Goal: Task Accomplishment & Management: Manage account settings

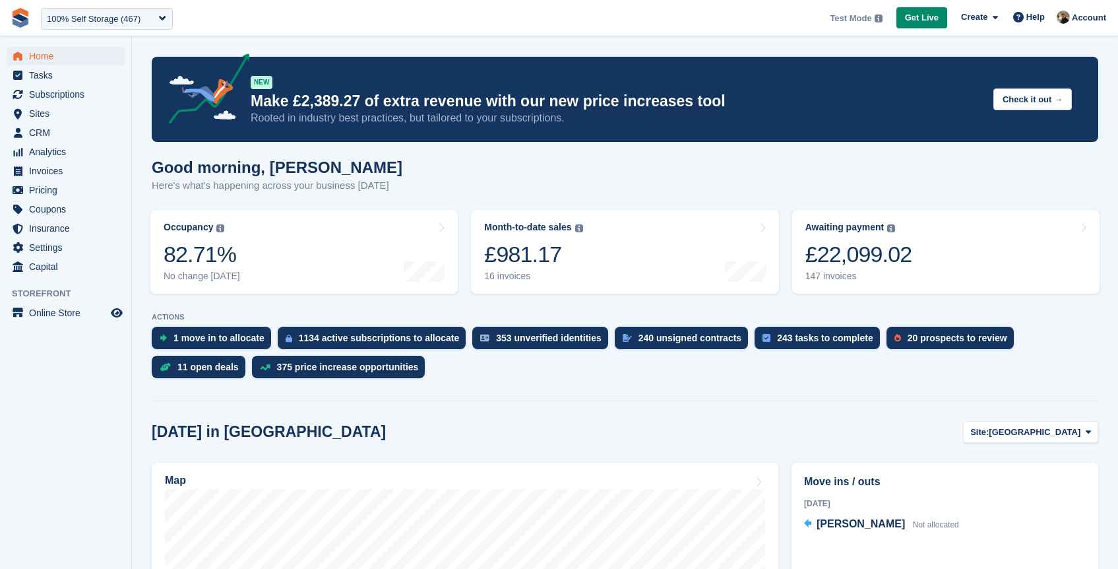
click at [602, 31] on span "**********" at bounding box center [559, 18] width 1118 height 36
click at [55, 247] on span "Settings" at bounding box center [68, 247] width 79 height 18
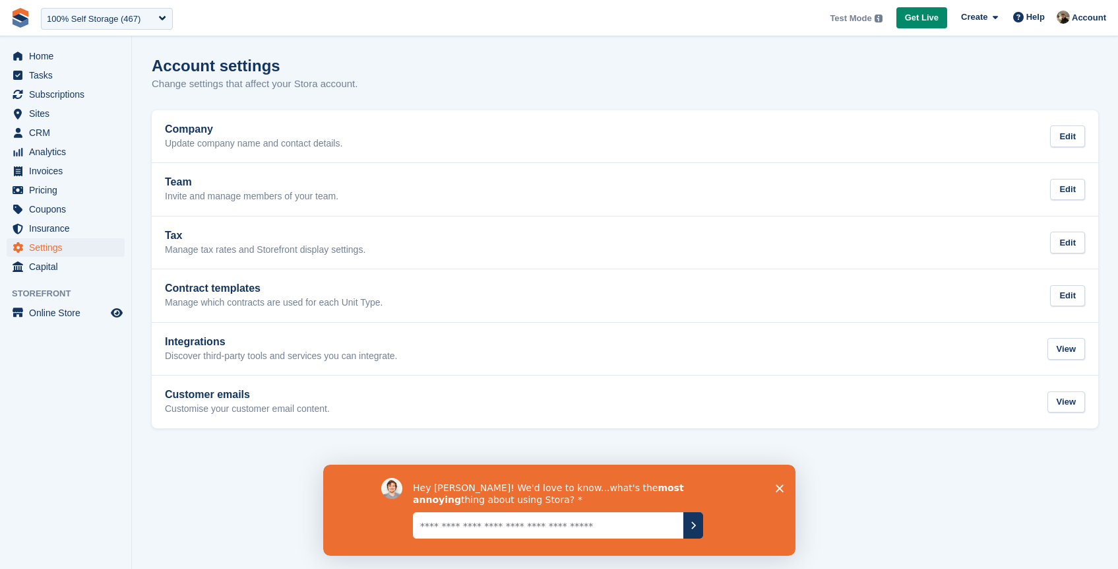
click at [777, 486] on polygon "Close survey" at bounding box center [779, 488] width 8 height 8
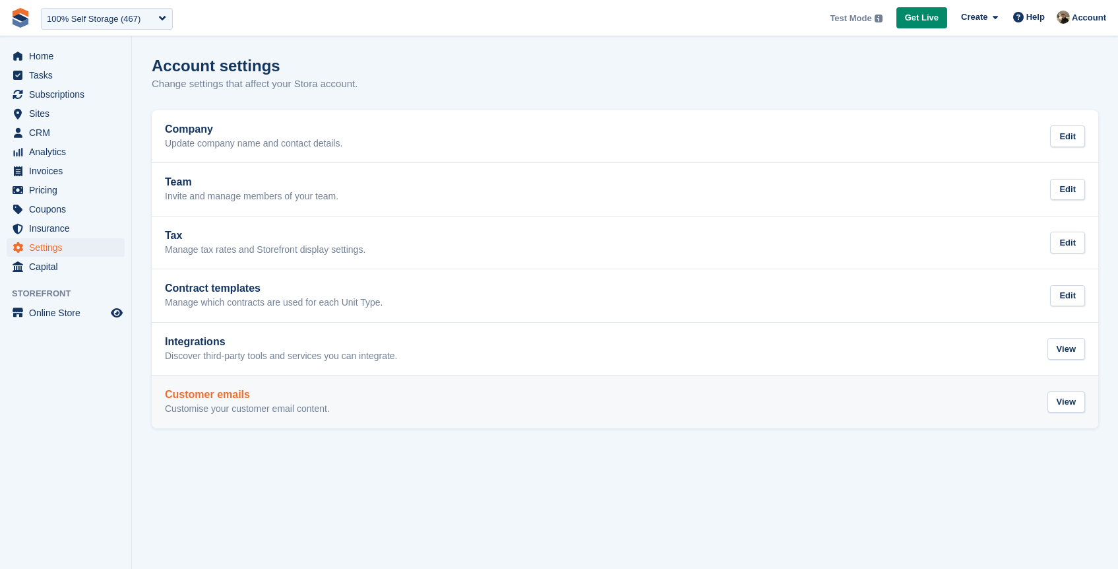
click at [1038, 402] on div "Customer emails Customise your customer email content. View" at bounding box center [625, 402] width 920 height 26
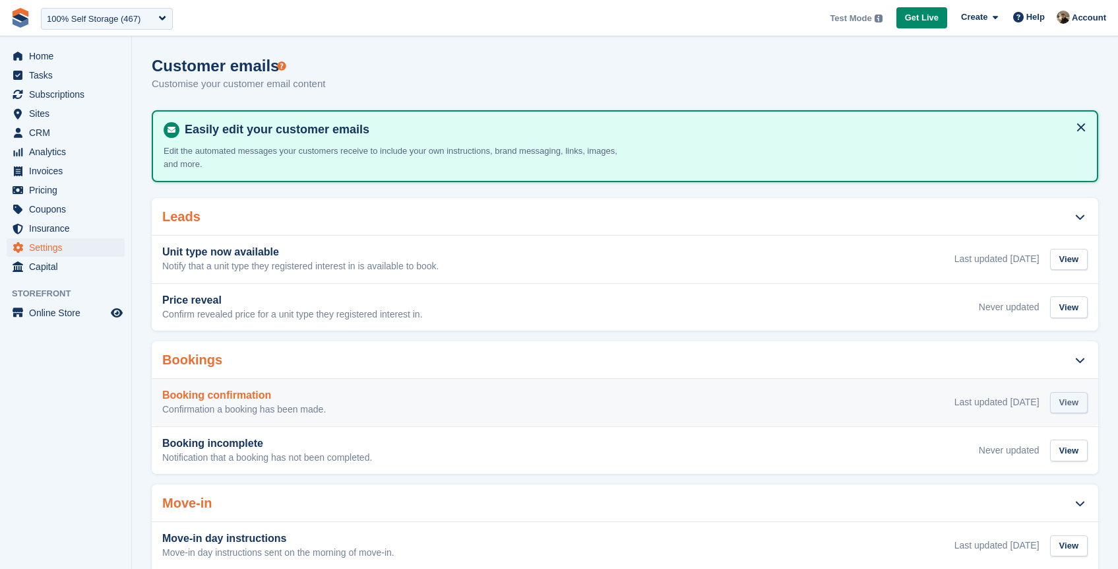
click at [1063, 403] on div "View" at bounding box center [1069, 403] width 38 height 22
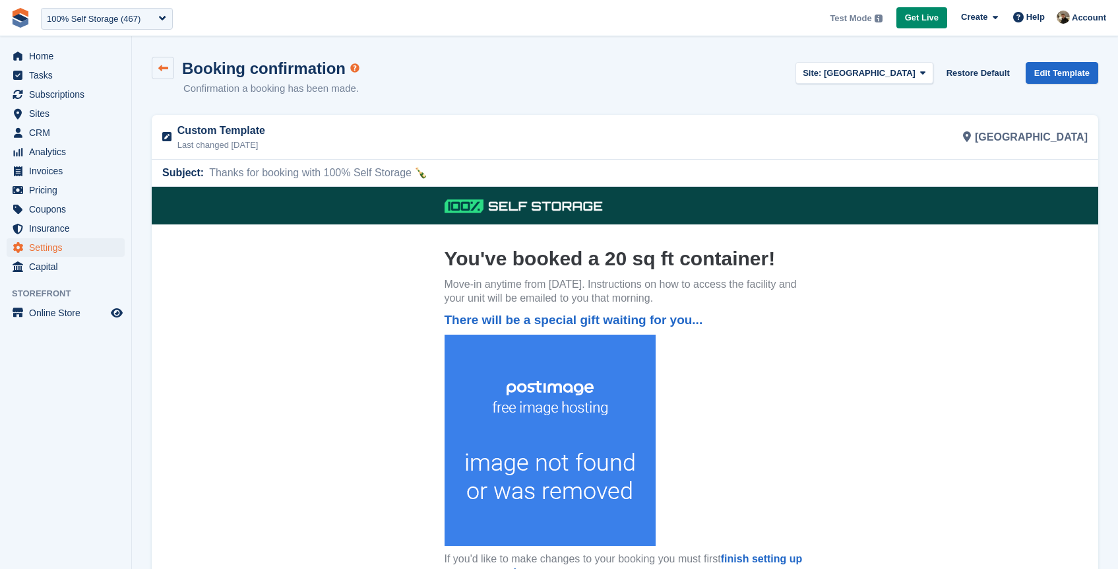
click at [166, 65] on icon at bounding box center [163, 68] width 10 height 10
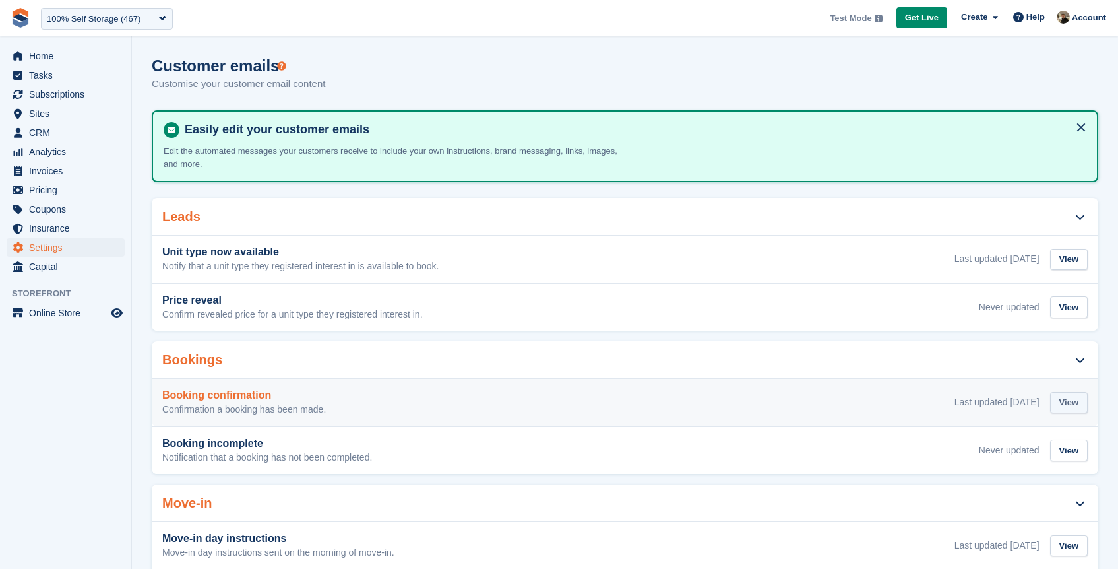
click at [1073, 410] on div "View" at bounding box center [1069, 403] width 38 height 22
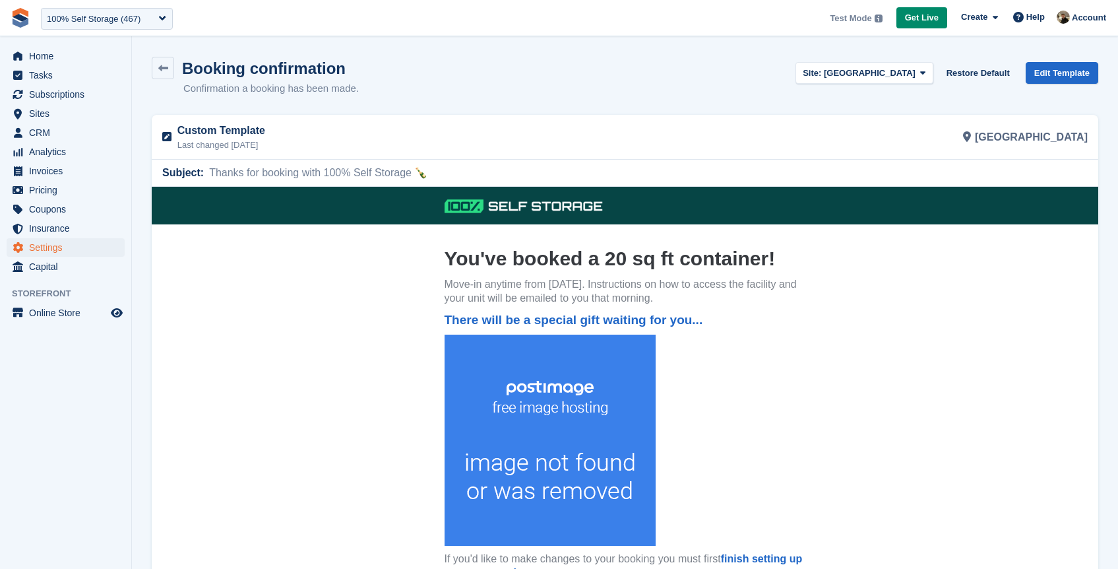
scroll to position [151, 0]
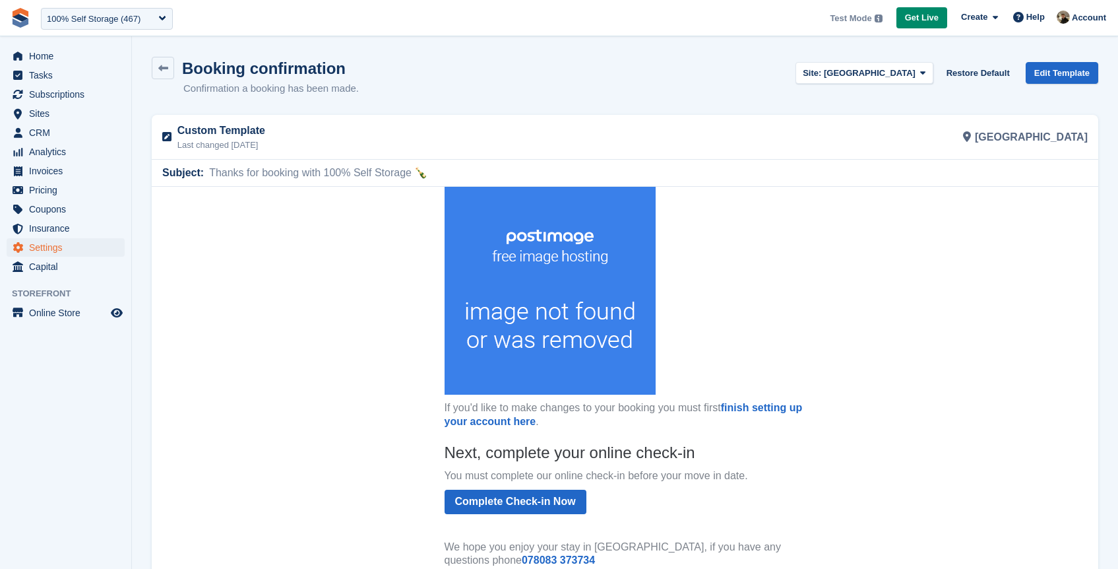
click at [517, 282] on img at bounding box center [550, 288] width 211 height 211
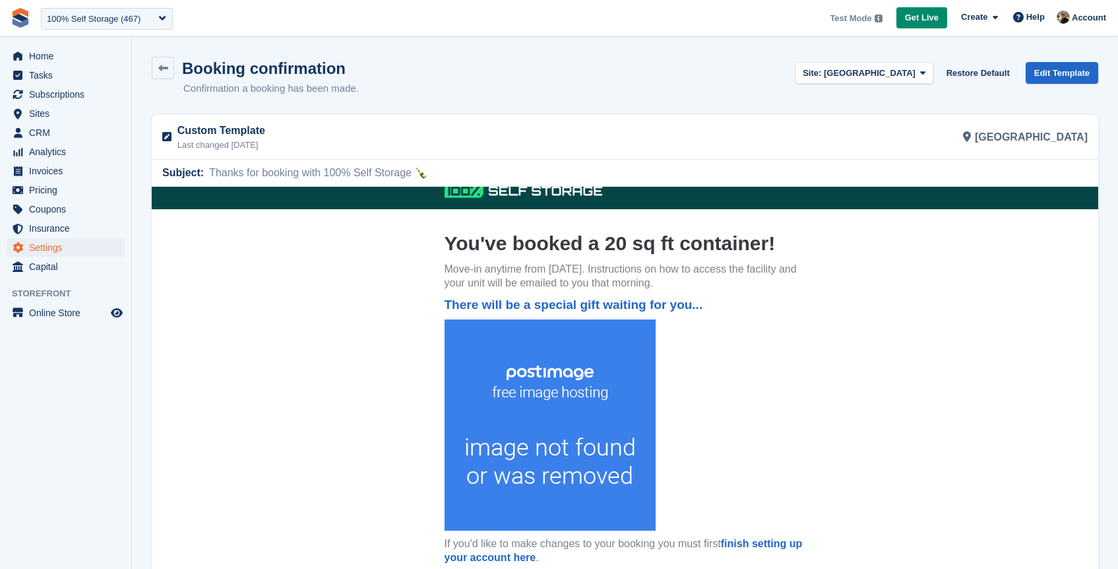
scroll to position [0, 0]
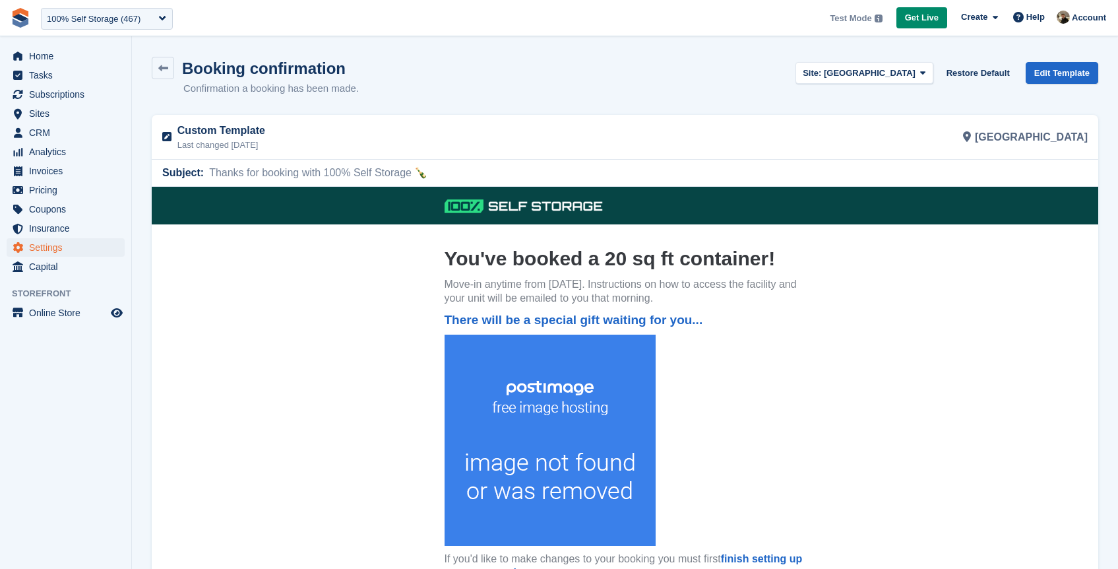
click at [580, 300] on p "Move-in anytime from Friday, 15th July, 2022. Instructions on how to access the…" at bounding box center [625, 292] width 361 height 28
click at [893, 75] on span "[GEOGRAPHIC_DATA]" at bounding box center [870, 73] width 92 height 10
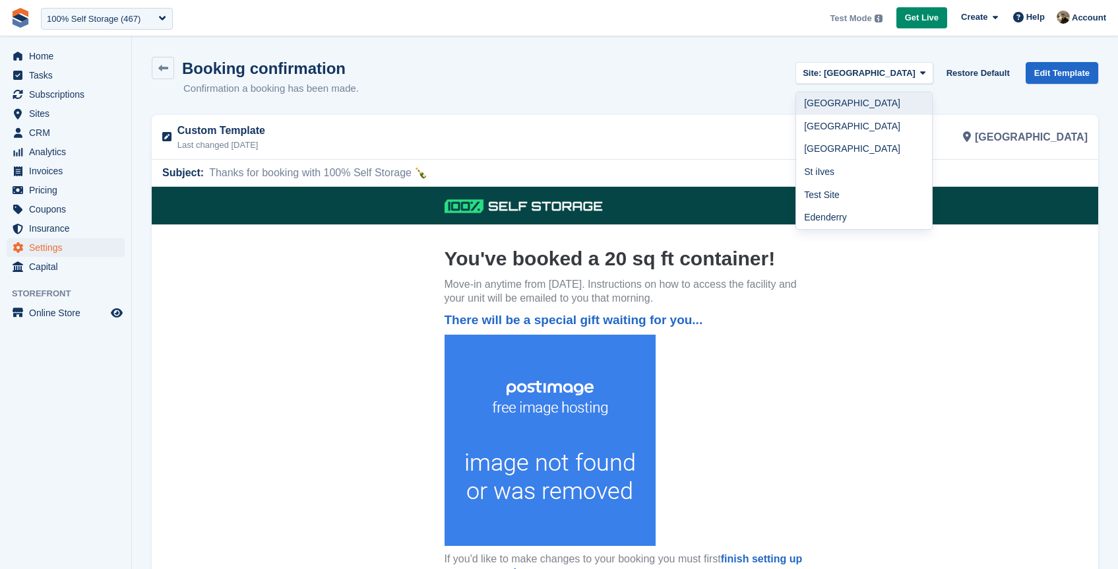
click at [889, 101] on link "[GEOGRAPHIC_DATA]" at bounding box center [864, 103] width 136 height 23
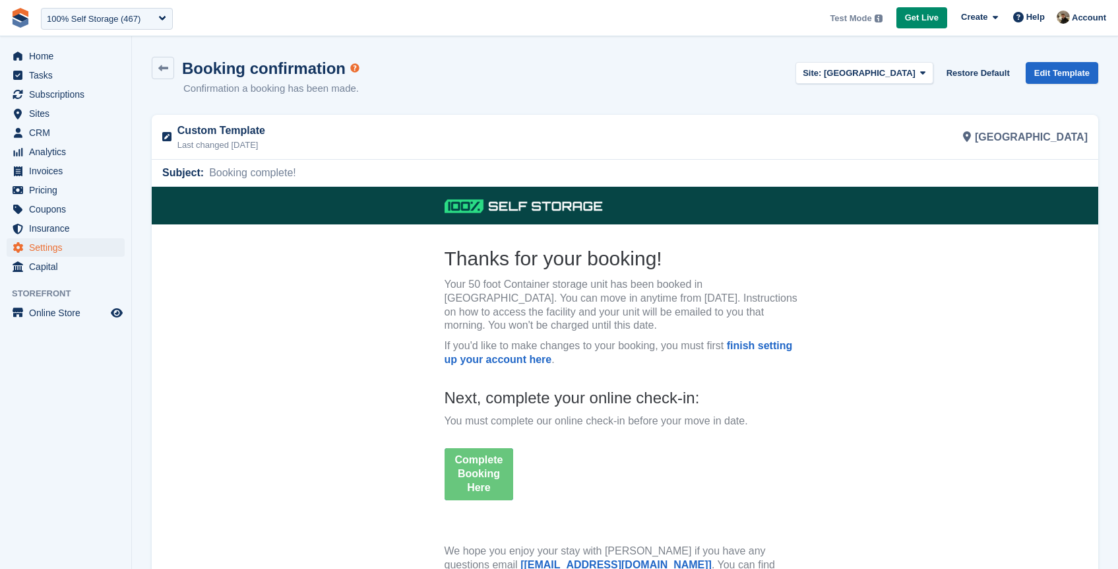
click at [648, 114] on section "Booking confirmation Confirmation a booking has been made. Site: Nottingham Not…" at bounding box center [625, 373] width 986 height 747
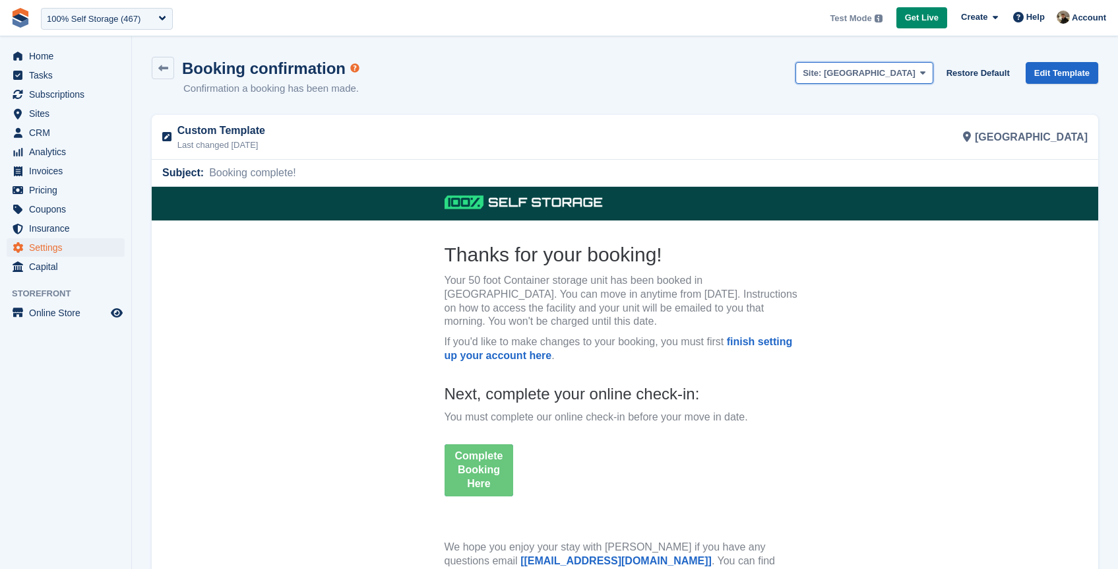
click at [873, 75] on span "[GEOGRAPHIC_DATA]" at bounding box center [870, 73] width 92 height 10
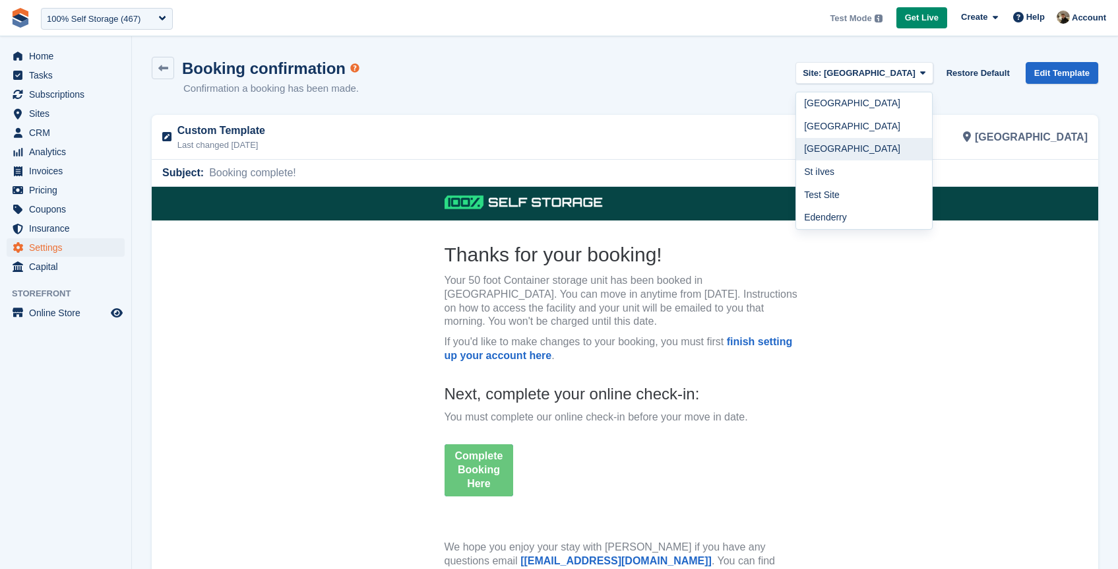
click at [879, 154] on link "[GEOGRAPHIC_DATA]" at bounding box center [864, 149] width 136 height 23
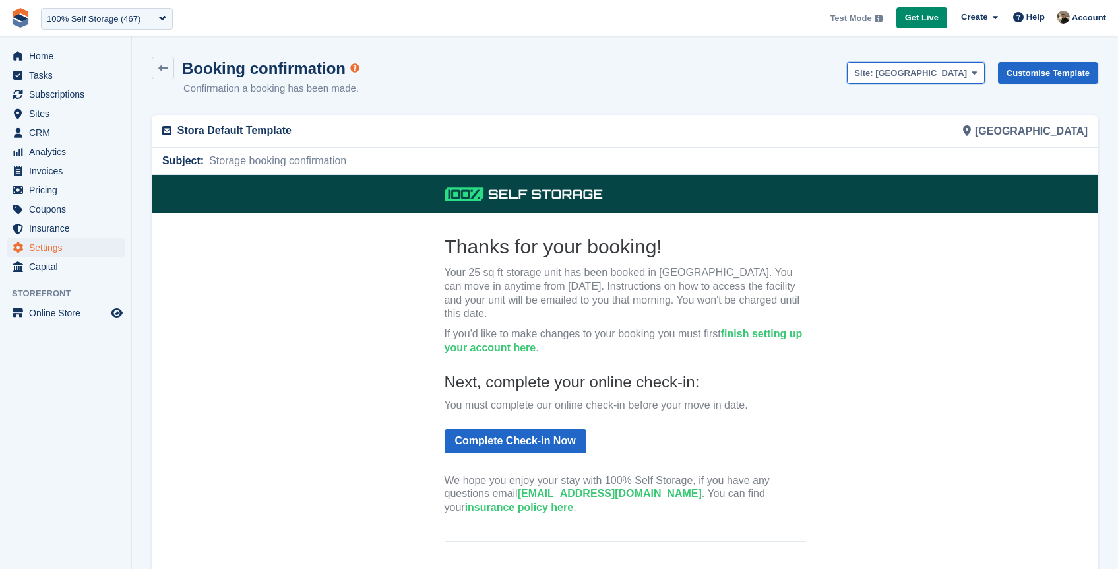
click at [957, 79] on button "Site: Richmond Main" at bounding box center [915, 73] width 137 height 22
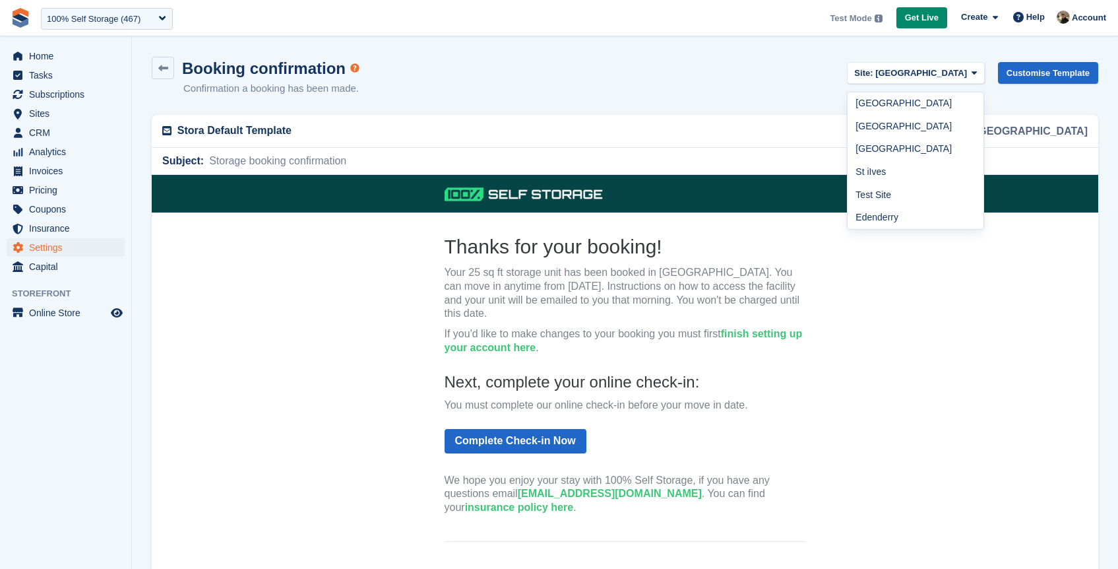
click at [600, 96] on div "Booking confirmation Confirmation a booking has been made. Site: Richmond Main …" at bounding box center [625, 84] width 947 height 55
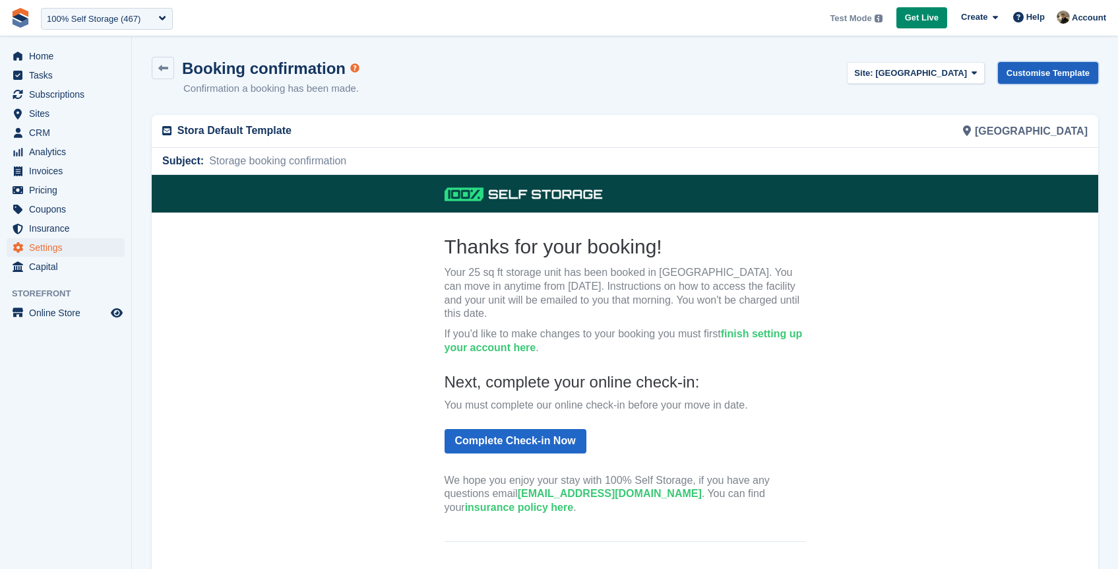
click at [1018, 79] on link "Customise Template" at bounding box center [1048, 73] width 100 height 22
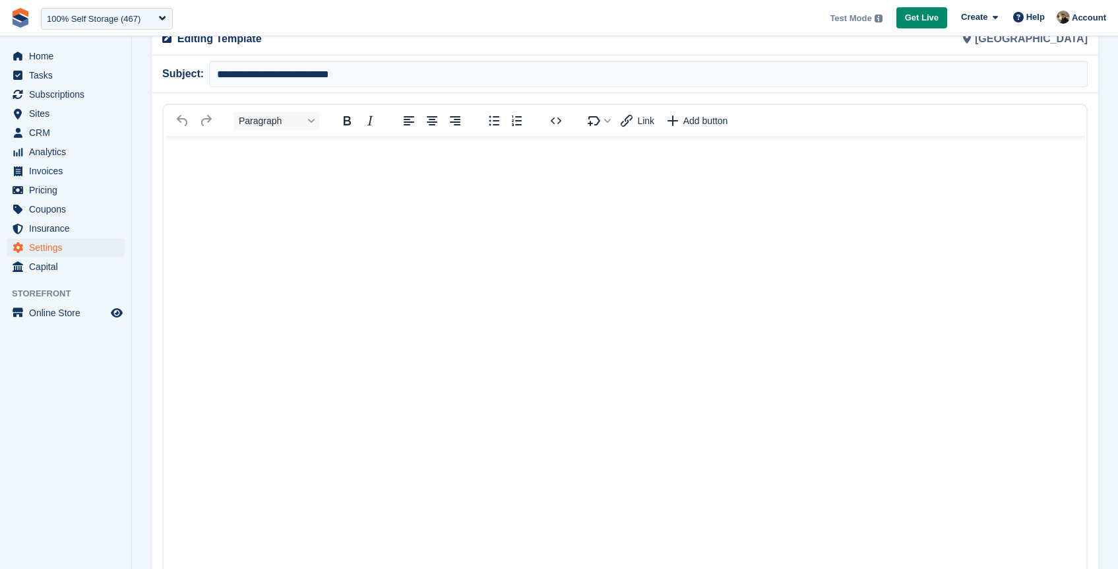
scroll to position [181, 0]
click at [424, 208] on html at bounding box center [625, 374] width 923 height 478
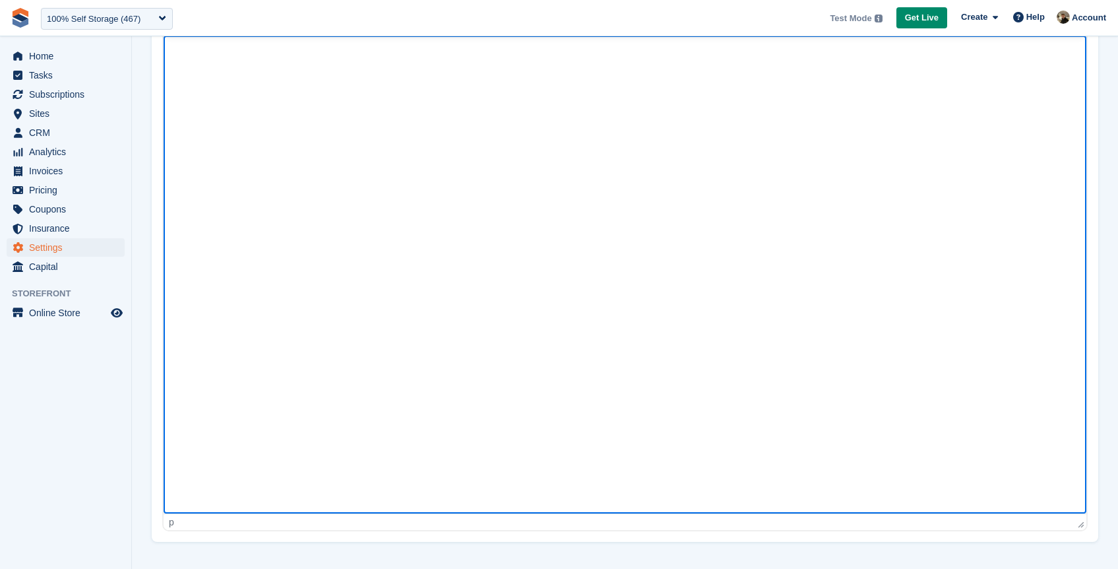
scroll to position [0, 0]
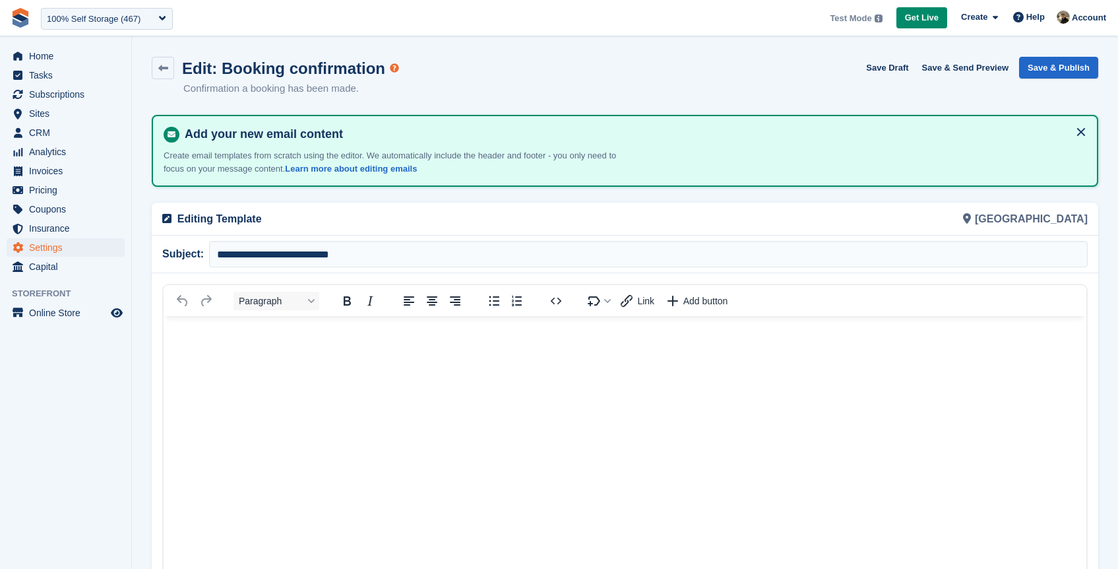
click at [553, 213] on p "Editing Template" at bounding box center [397, 219] width 440 height 16
click at [1029, 220] on div "[GEOGRAPHIC_DATA]" at bounding box center [860, 219] width 471 height 32
click at [178, 217] on p "Editing Template" at bounding box center [397, 219] width 440 height 16
click at [551, 302] on icon "Source code" at bounding box center [556, 301] width 16 height 16
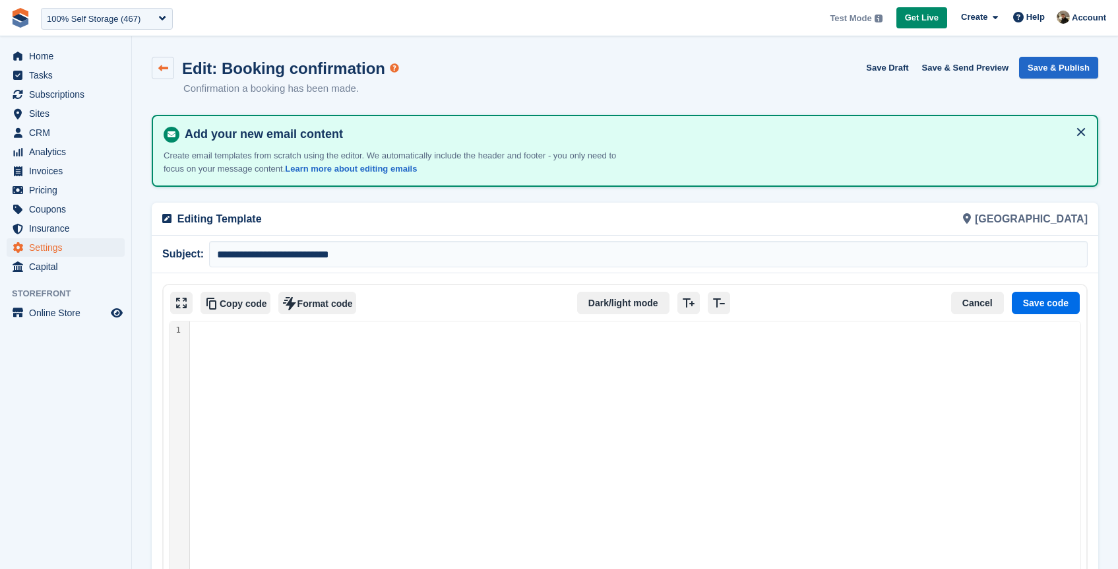
click at [164, 69] on icon at bounding box center [163, 68] width 10 height 10
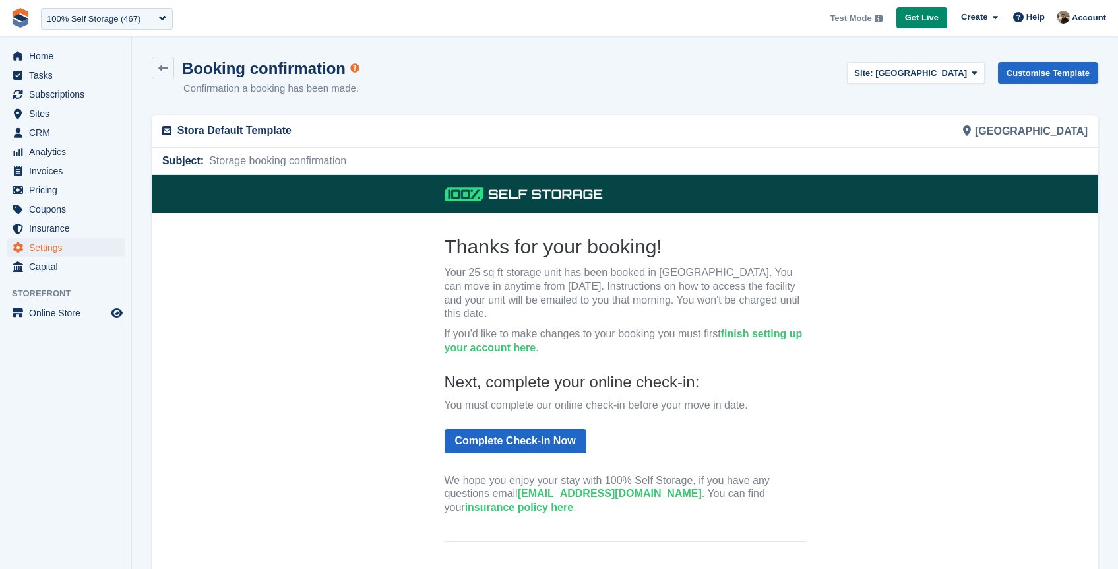
click at [588, 280] on p "Your 25 sq ft storage unit has been booked in Richmond Main. You can move in an…" at bounding box center [625, 292] width 361 height 55
click at [1037, 77] on link "Customise Template" at bounding box center [1048, 73] width 100 height 22
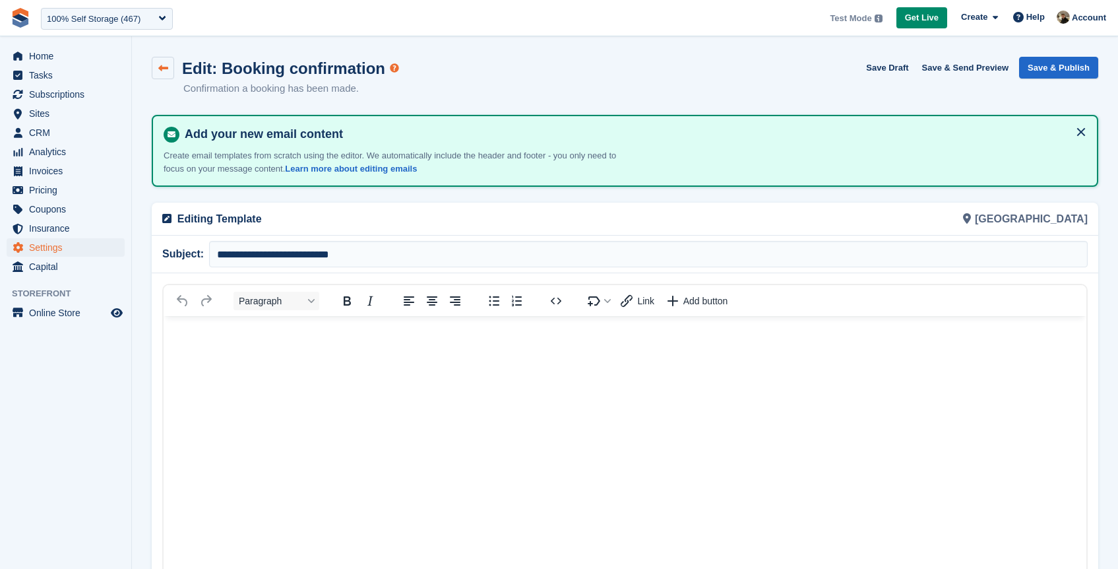
click at [162, 67] on icon at bounding box center [163, 68] width 10 height 10
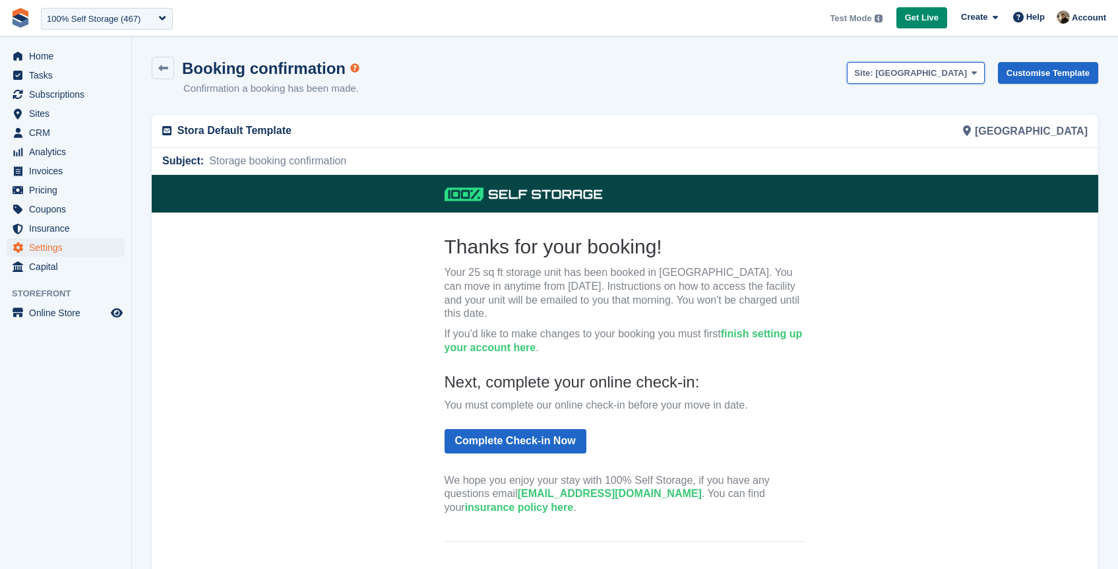
click at [903, 79] on button "Site: Richmond Main" at bounding box center [915, 73] width 137 height 22
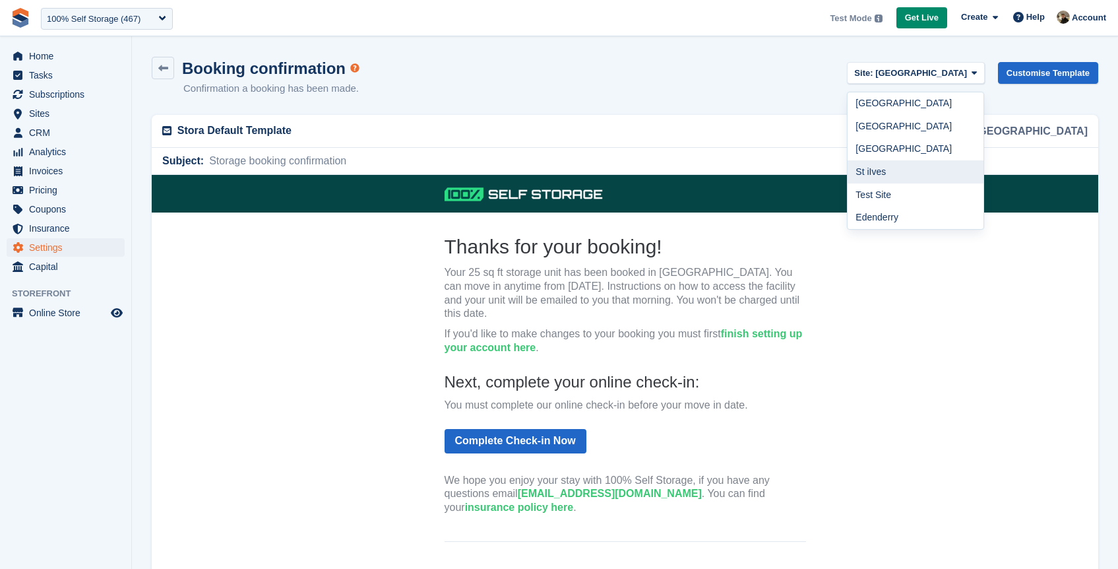
click at [913, 174] on link "St iIves" at bounding box center [916, 171] width 136 height 23
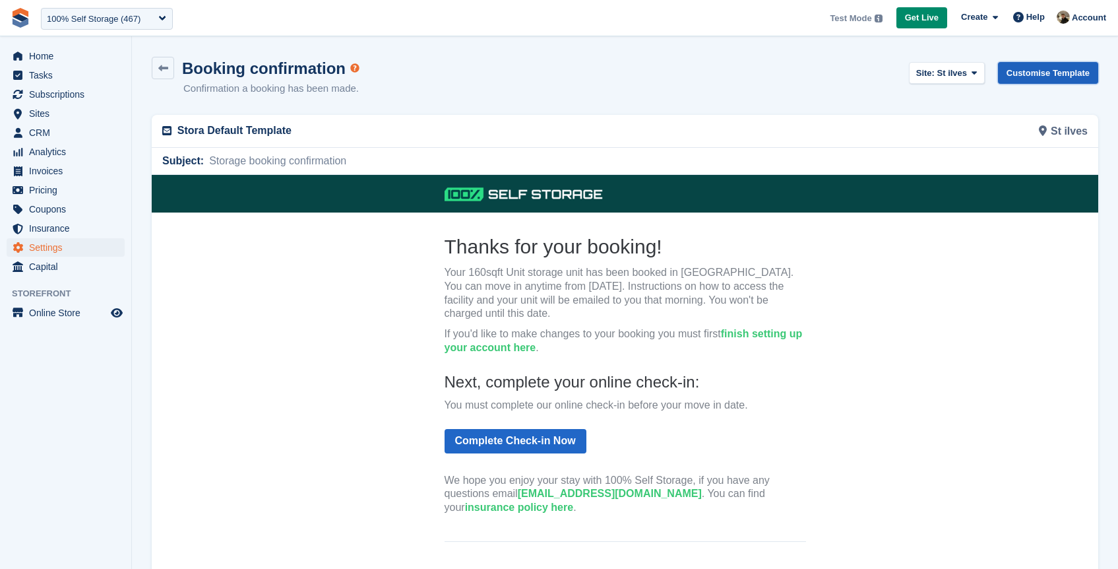
click at [1013, 73] on link "Customise Template" at bounding box center [1048, 73] width 100 height 22
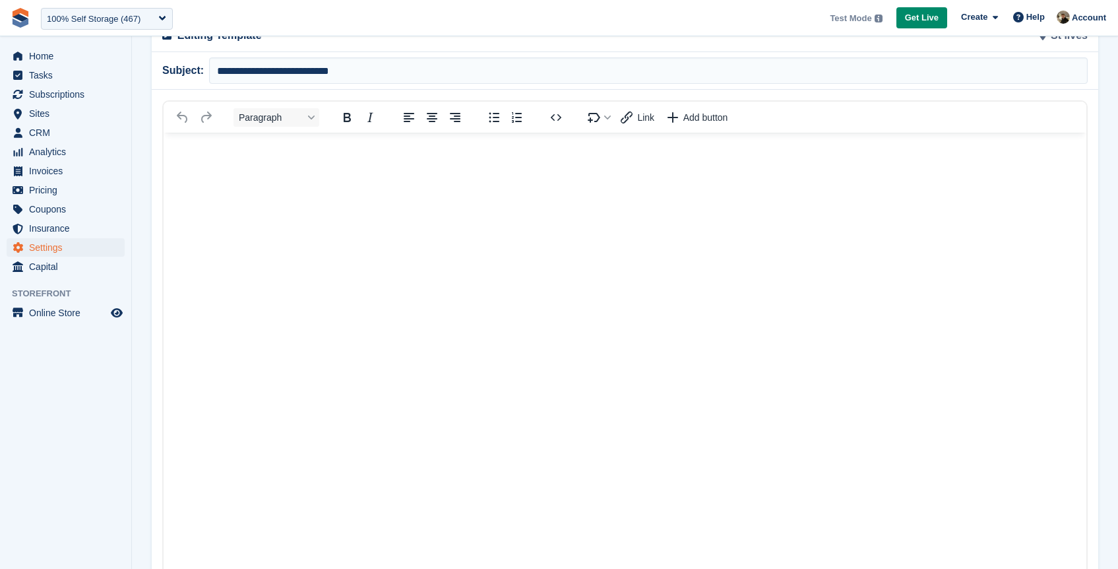
scroll to position [280, 0]
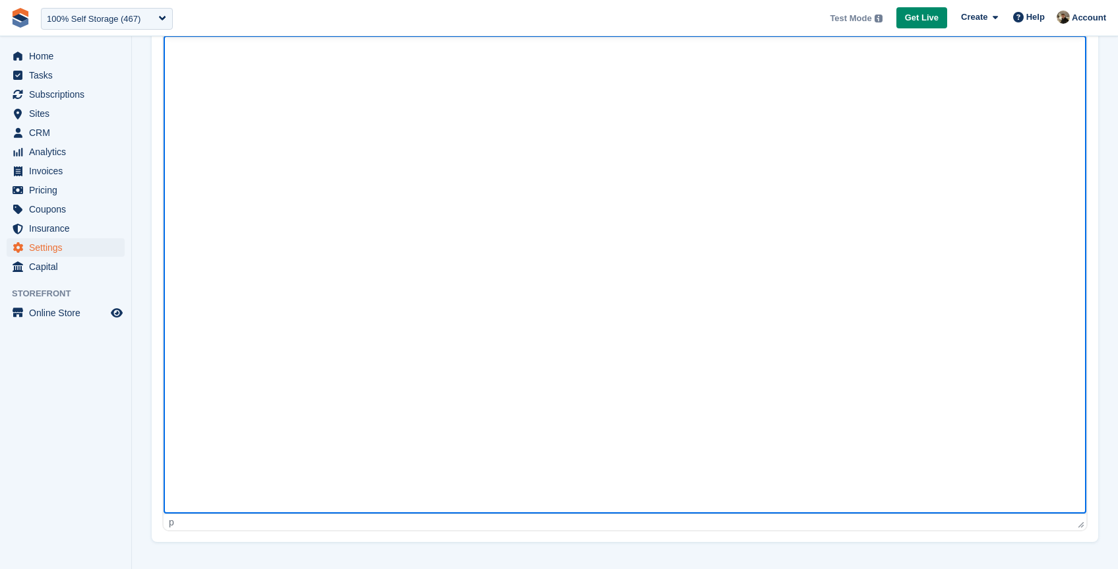
click at [465, 272] on html at bounding box center [625, 275] width 923 height 478
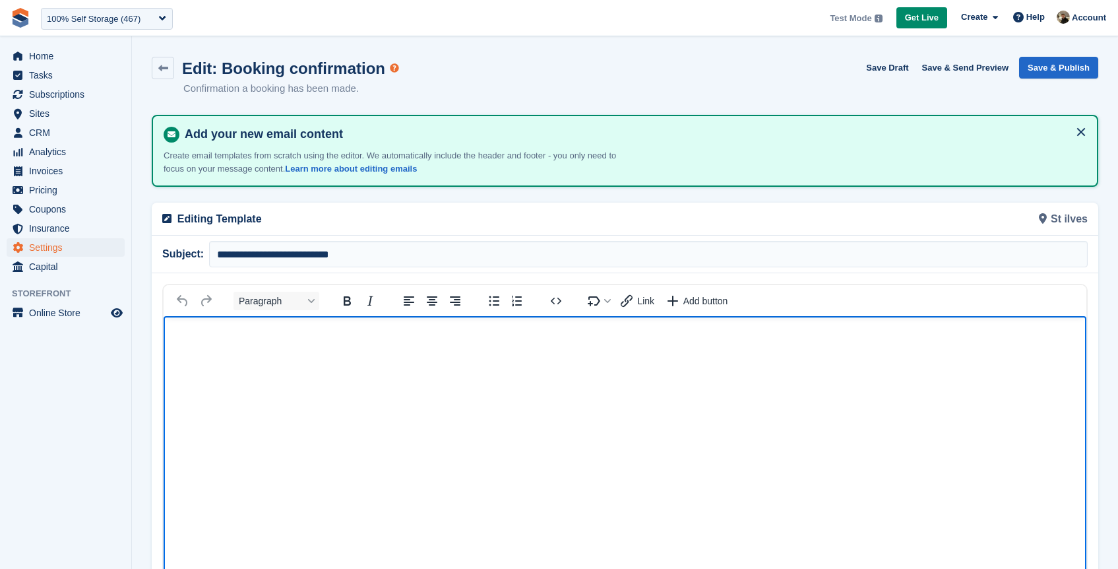
click at [286, 195] on section "**********" at bounding box center [625, 425] width 986 height 850
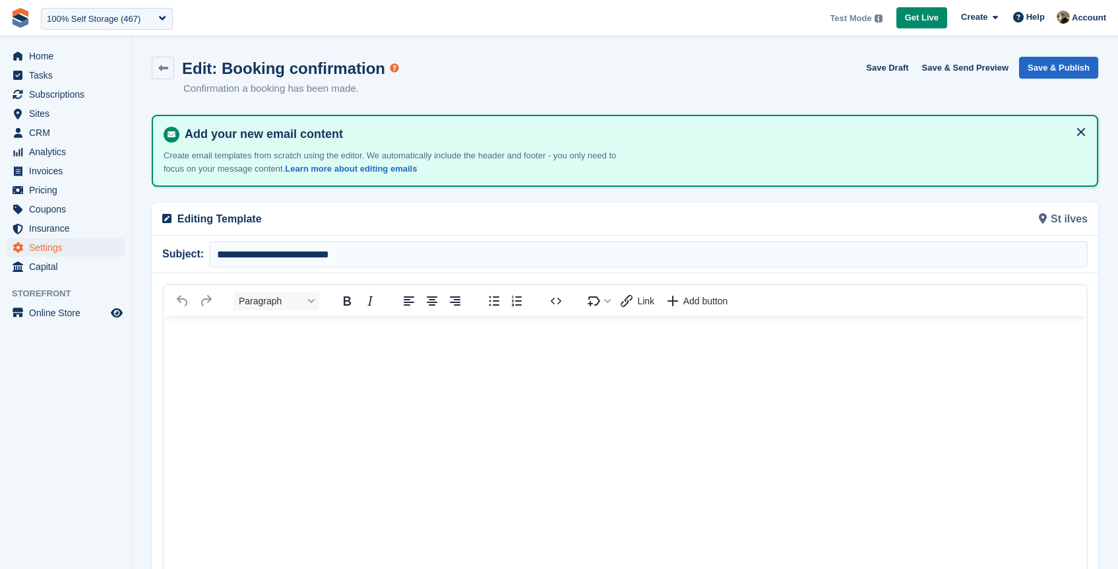
click at [582, 158] on p "Create email templates from scratch using the editor. We automatically include …" at bounding box center [395, 162] width 462 height 26
click at [263, 170] on p "Create email templates from scratch using the editor. We automatically include …" at bounding box center [395, 162] width 462 height 26
click at [260, 390] on html at bounding box center [625, 555] width 923 height 478
click at [166, 73] on icon at bounding box center [163, 68] width 10 height 10
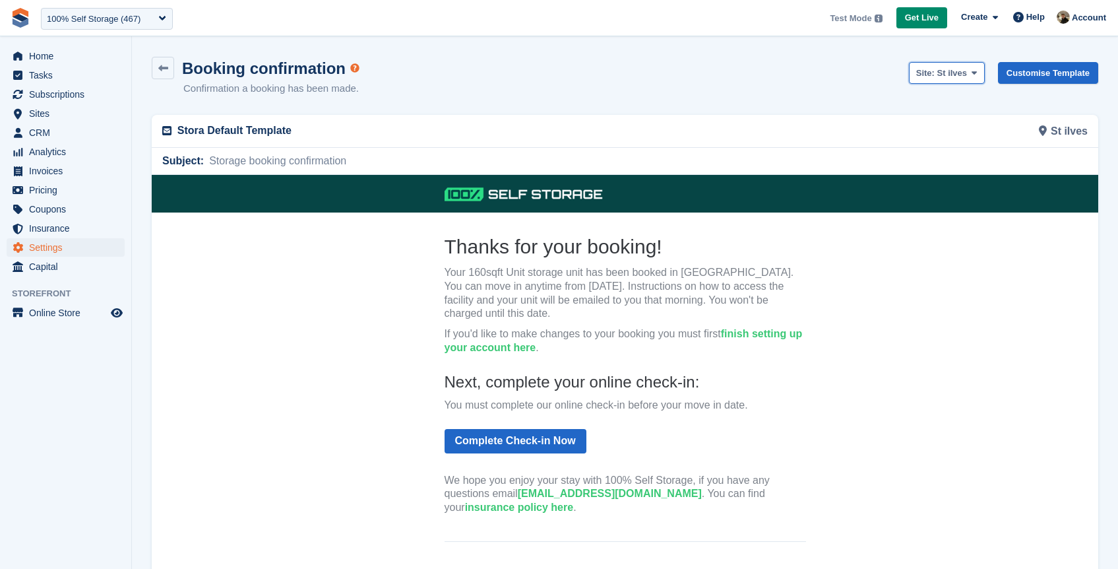
click at [938, 71] on span "St iIves" at bounding box center [952, 73] width 30 height 10
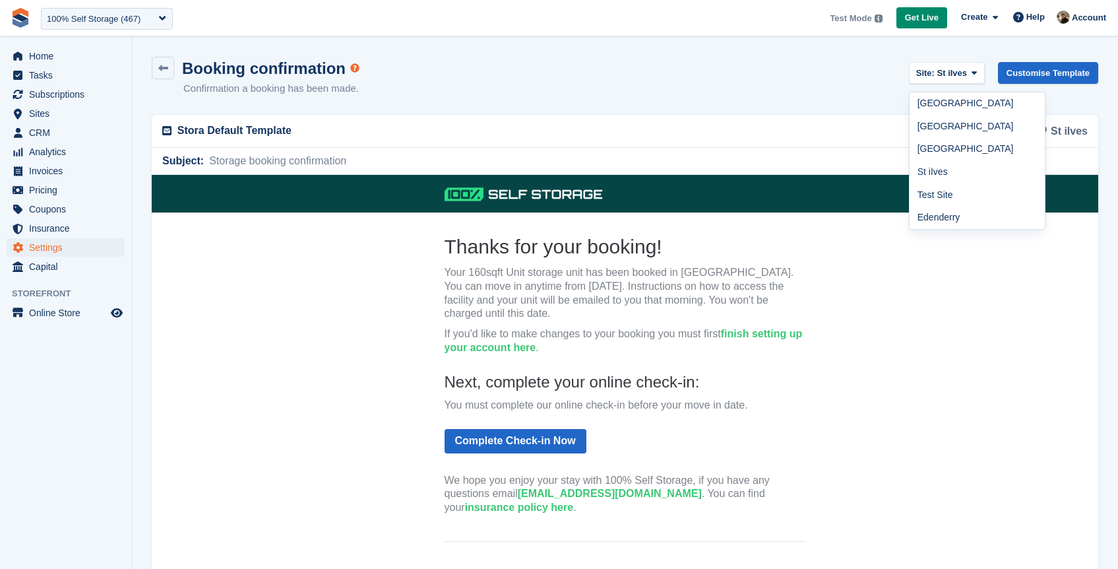
click at [714, 268] on p "Your 160sqft Unit storage unit has been booked in St iIves. You can move in any…" at bounding box center [625, 292] width 361 height 55
click at [748, 238] on h2 "Thanks for your booking!" at bounding box center [625, 246] width 361 height 26
click at [725, 93] on div "Booking confirmation Confirmation a booking has been made. Site: St iIves Notti…" at bounding box center [625, 84] width 947 height 55
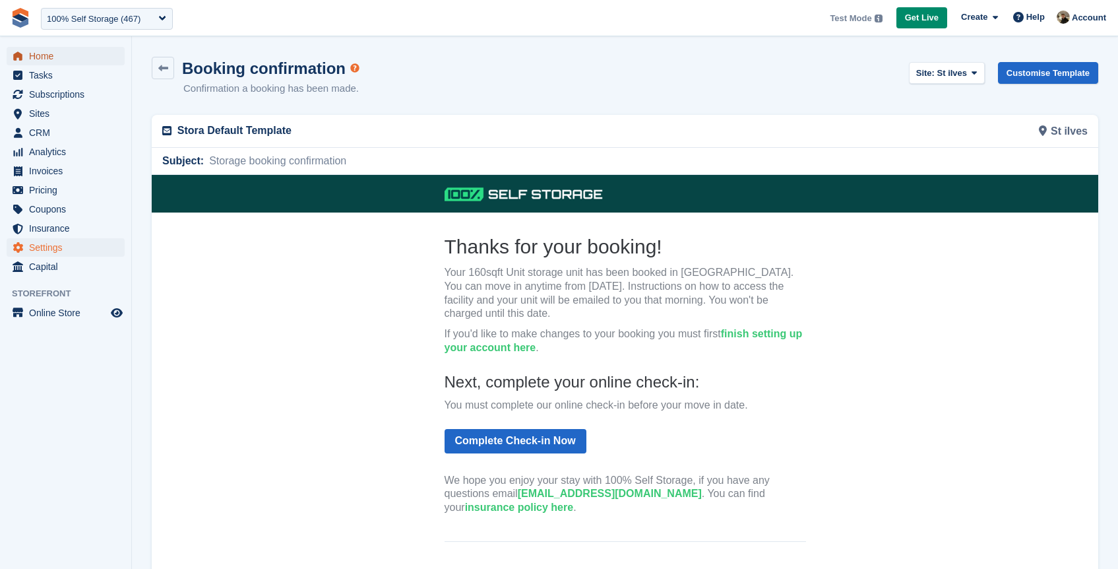
click at [49, 57] on span "Home" at bounding box center [68, 56] width 79 height 18
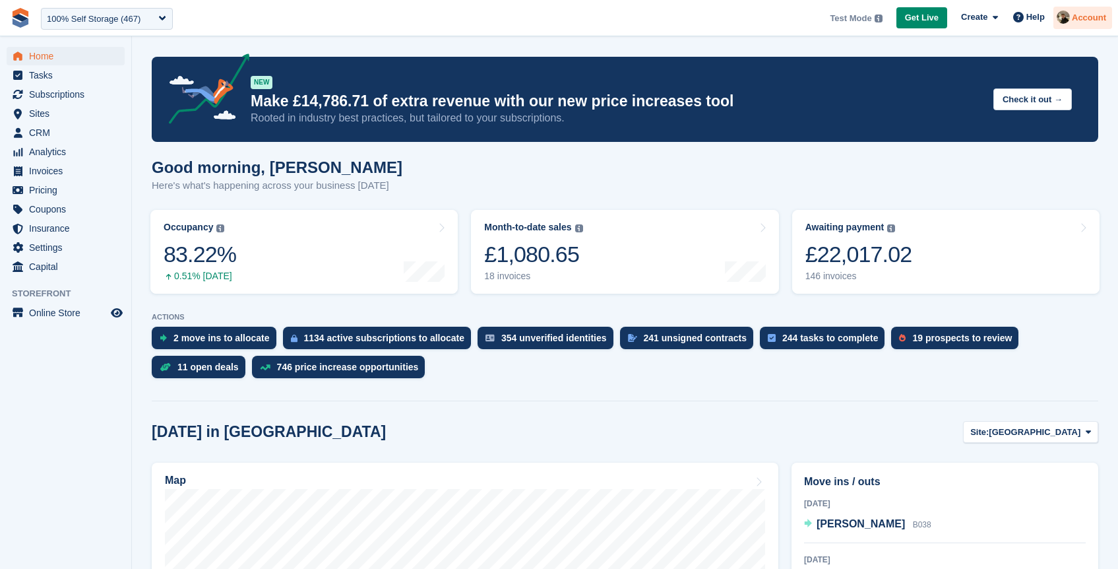
click at [1093, 15] on span "Account" at bounding box center [1089, 17] width 34 height 13
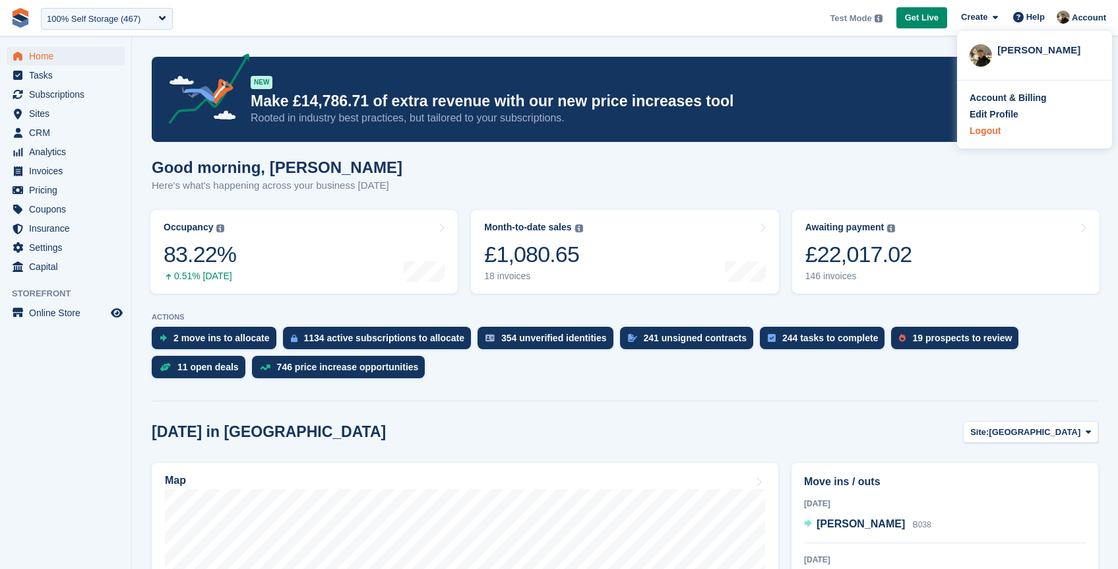
click at [997, 131] on div "Logout" at bounding box center [985, 131] width 31 height 14
